Goal: Task Accomplishment & Management: Use online tool/utility

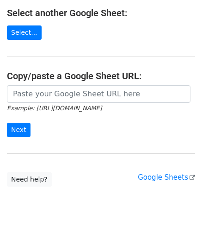
scroll to position [121, 0]
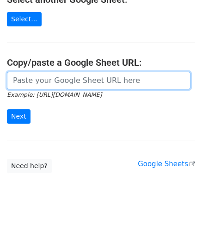
click at [41, 84] on input "url" at bounding box center [99, 81] width 184 height 18
paste input "https://docs.google.com/spreadsheets/d/1_hZFxDEZTTojznoEXOmiCTk66uU1fot6Xebl9jC…"
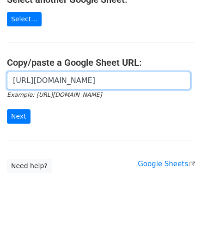
scroll to position [0, 196]
type input "https://docs.google.com/spreadsheets/d/1_hZFxDEZTTojznoEXOmiCTk66uU1fot6Xebl9jC…"
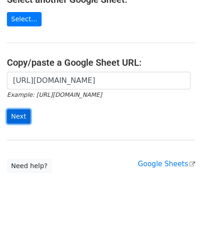
click at [20, 113] on input "Next" at bounding box center [19, 116] width 24 height 14
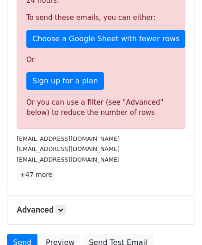
scroll to position [313, 0]
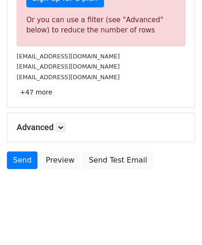
click at [57, 119] on div "Advanced Tracking Track Opens UTM Codes Track Clicks Filters Only include sprea…" at bounding box center [101, 127] width 188 height 29
click at [59, 120] on div "Advanced Tracking Track Opens UTM Codes Track Clicks Filters Only include sprea…" at bounding box center [101, 127] width 188 height 29
click at [61, 122] on link at bounding box center [61, 127] width 10 height 10
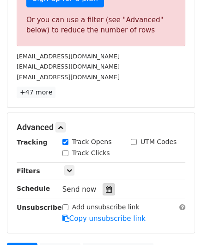
click at [107, 187] on icon at bounding box center [109, 189] width 6 height 6
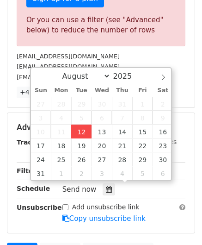
type input "[DATE] 12:00"
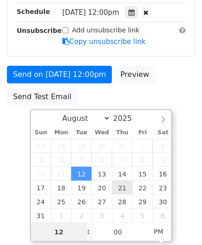
paste input "4"
type input "4"
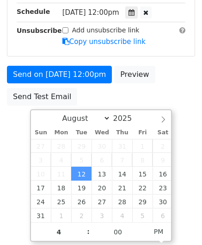
type input "[DATE] 16:00"
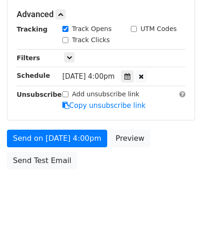
scroll to position [425, 0]
